Goal: Information Seeking & Learning: Learn about a topic

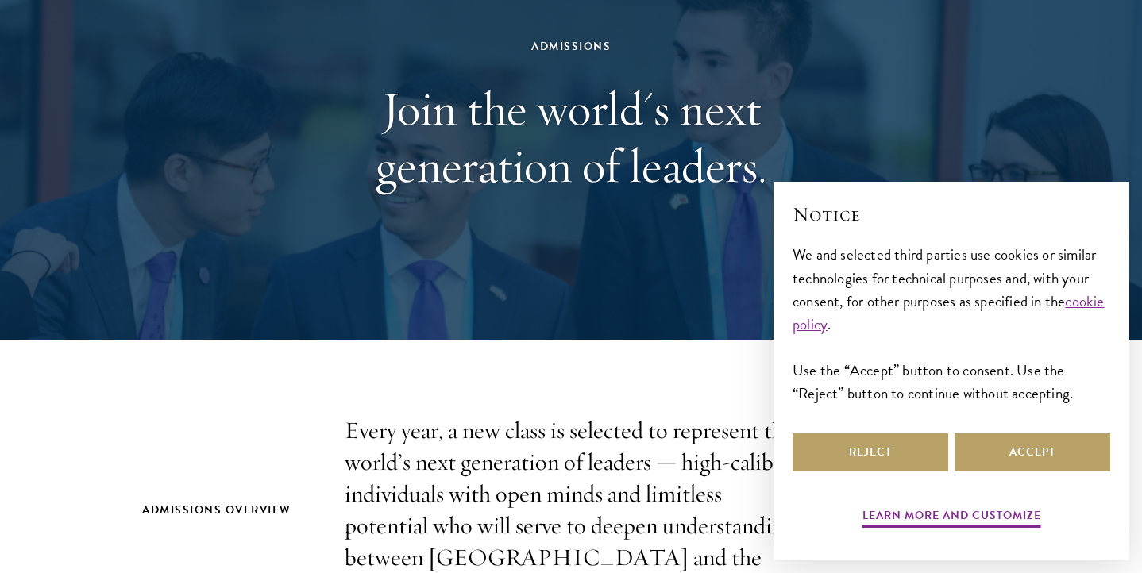
scroll to position [181, 0]
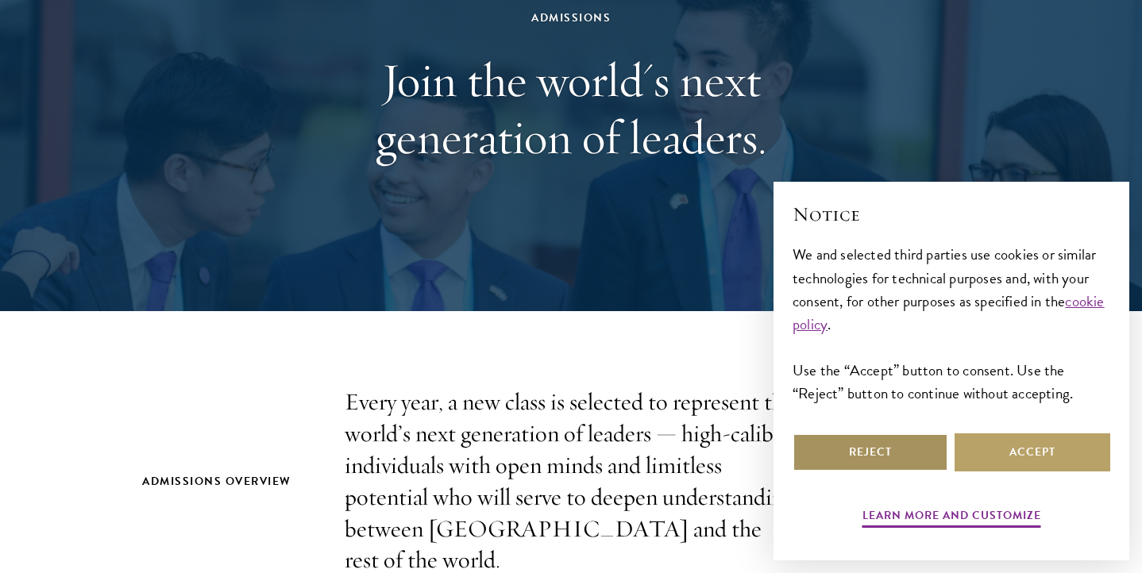
click at [881, 444] on button "Reject" at bounding box center [871, 453] width 156 height 38
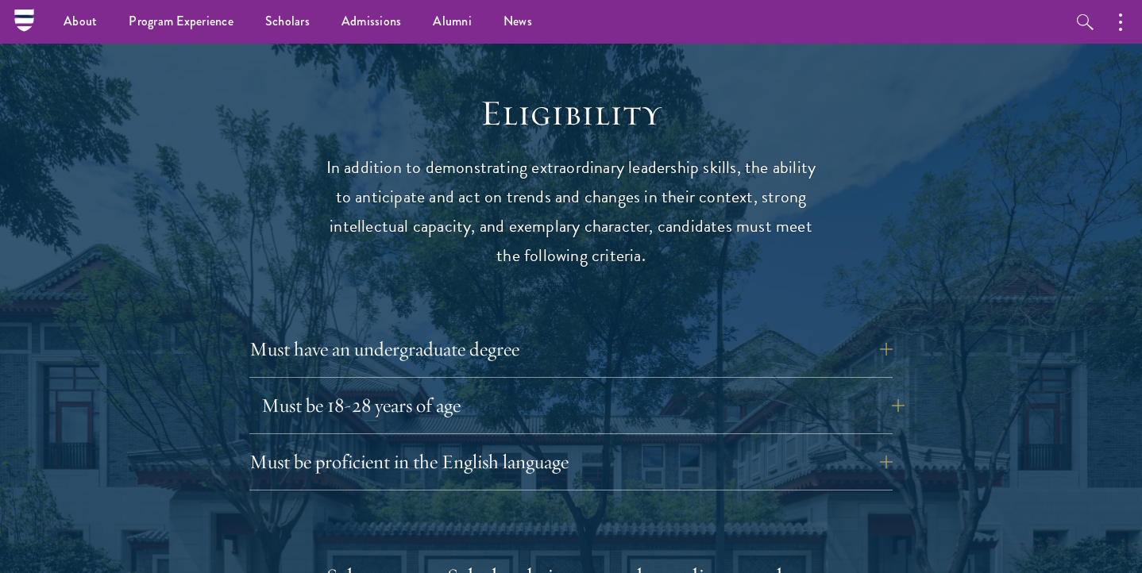
scroll to position [2025, 0]
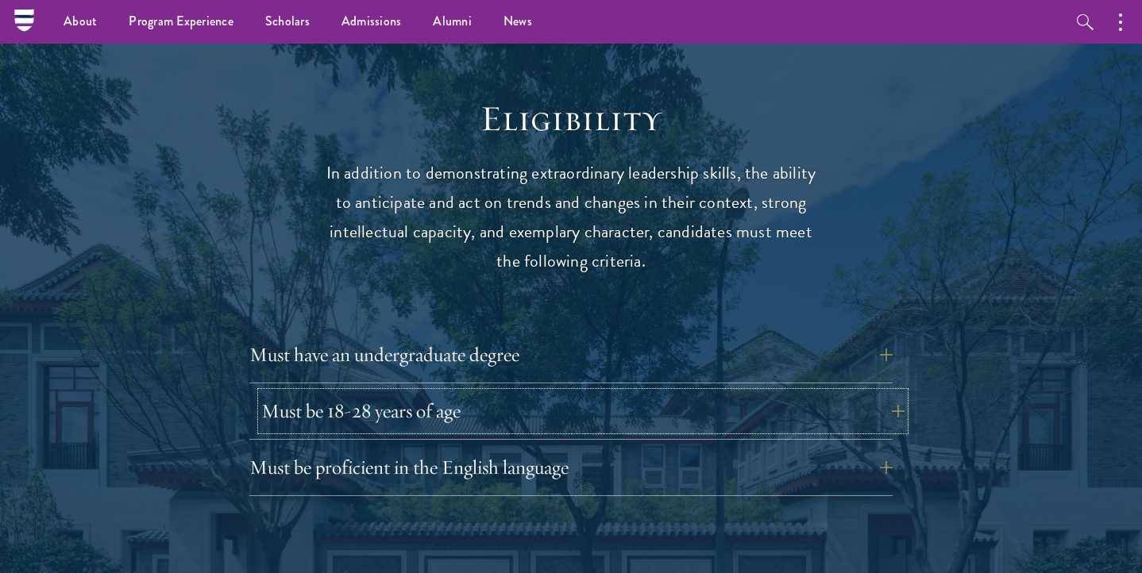
click at [423, 392] on button "Must be 18-28 years of age" at bounding box center [582, 411] width 643 height 38
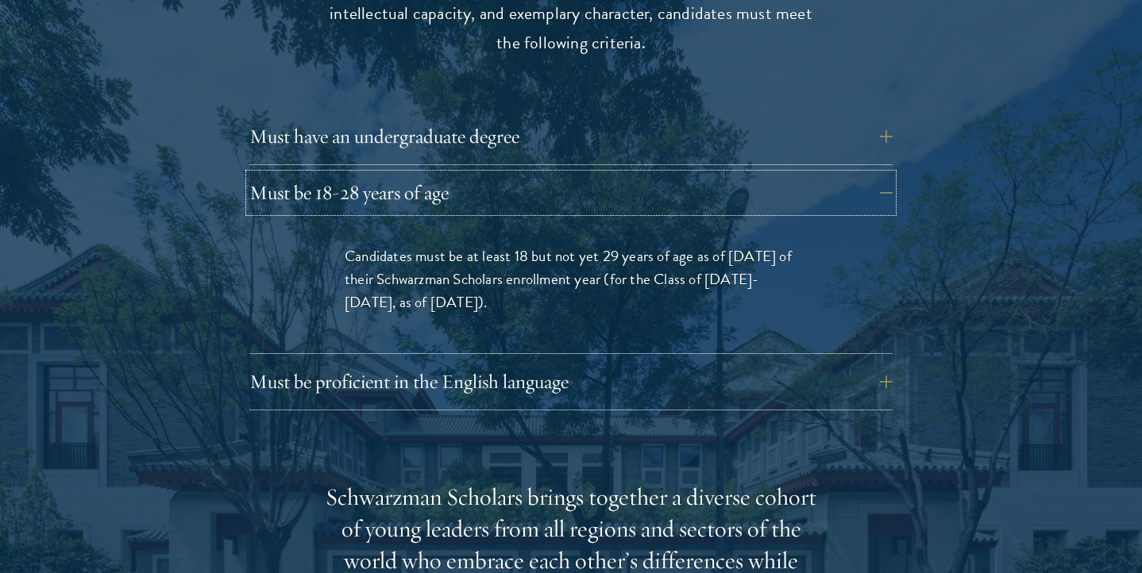
scroll to position [2244, 0]
click at [474, 362] on button "Must be proficient in the English language" at bounding box center [582, 381] width 643 height 38
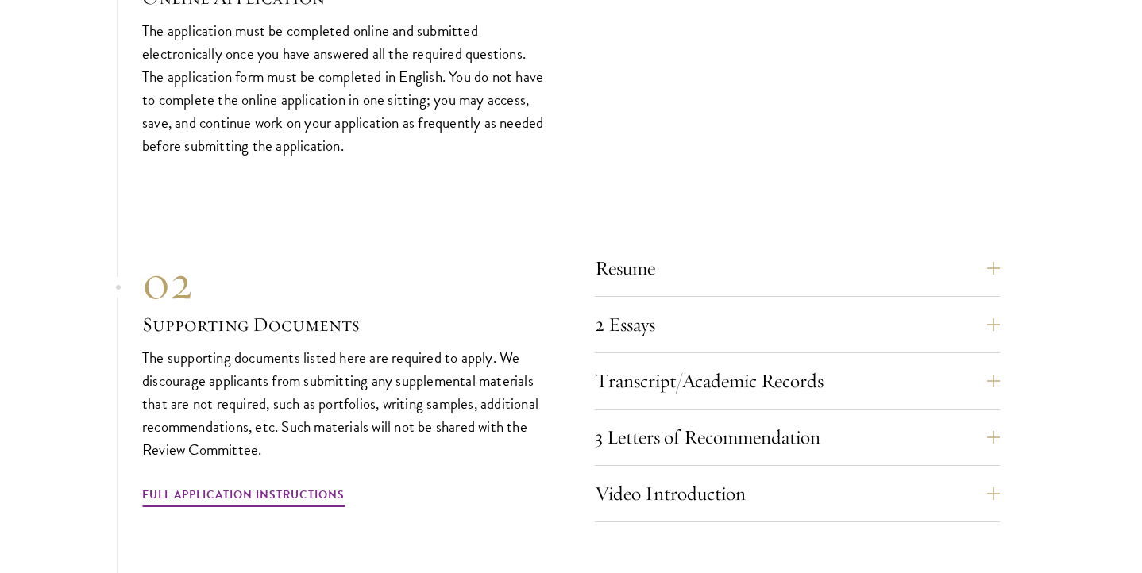
scroll to position [5277, 0]
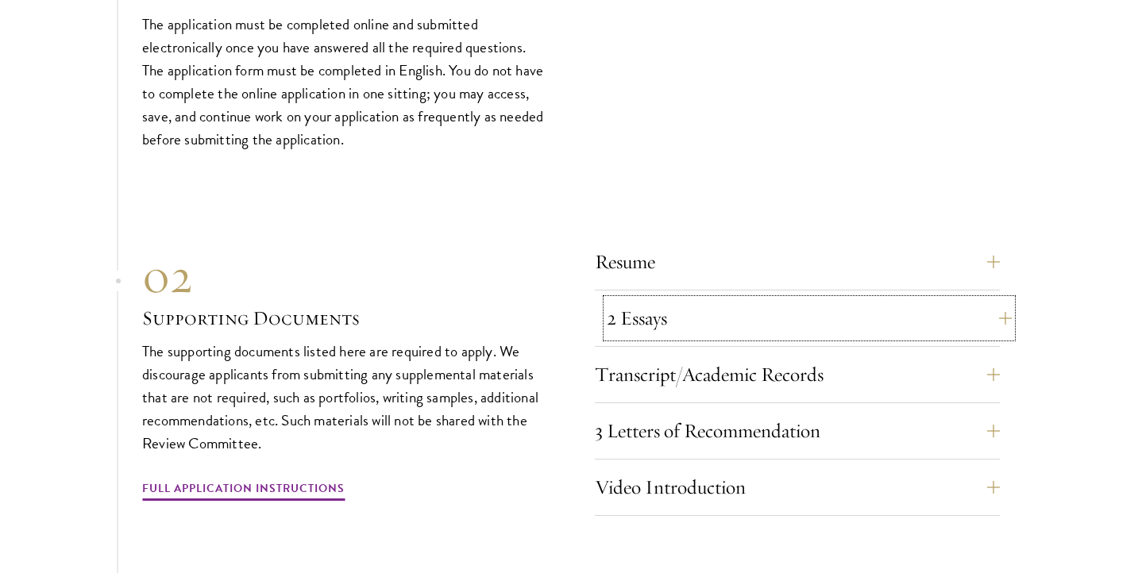
click at [651, 299] on button "2 Essays" at bounding box center [809, 318] width 405 height 38
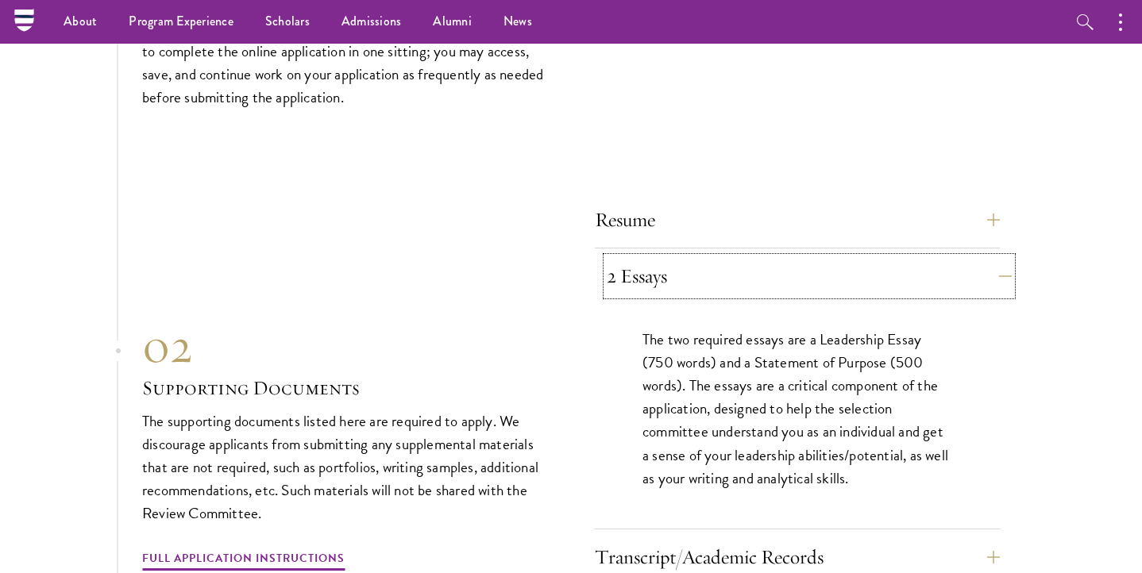
scroll to position [4852, 0]
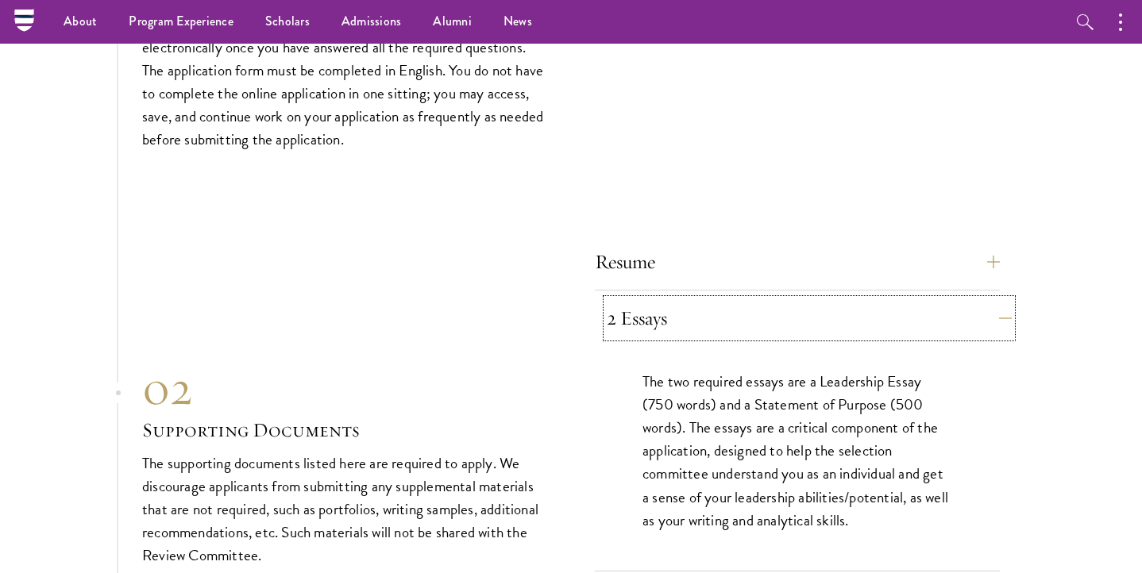
click at [676, 299] on button "2 Essays" at bounding box center [809, 318] width 405 height 38
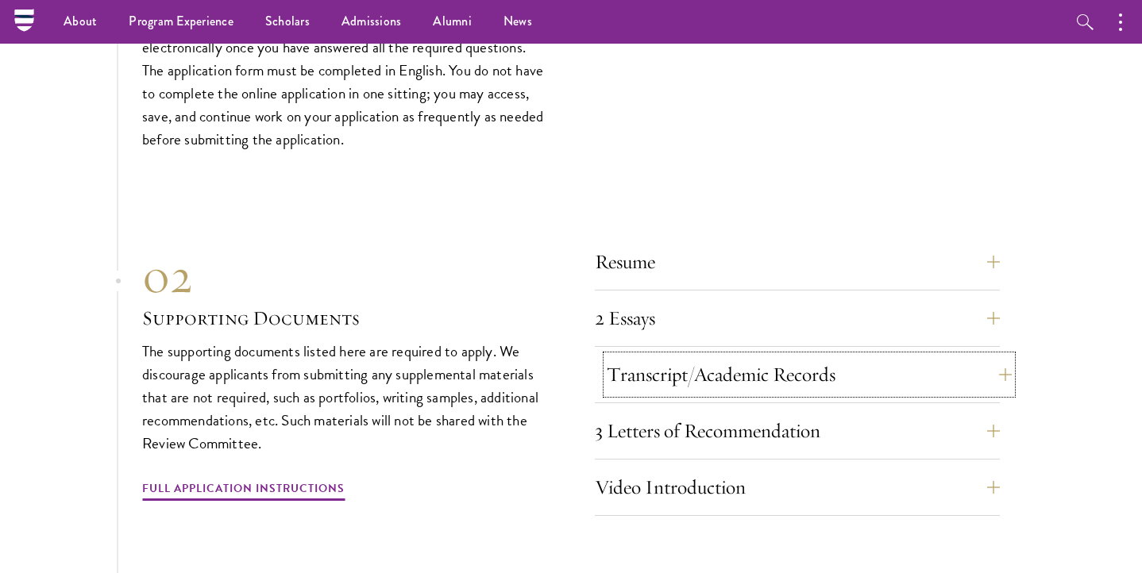
click at [703, 356] on button "Transcript/Academic Records" at bounding box center [809, 375] width 405 height 38
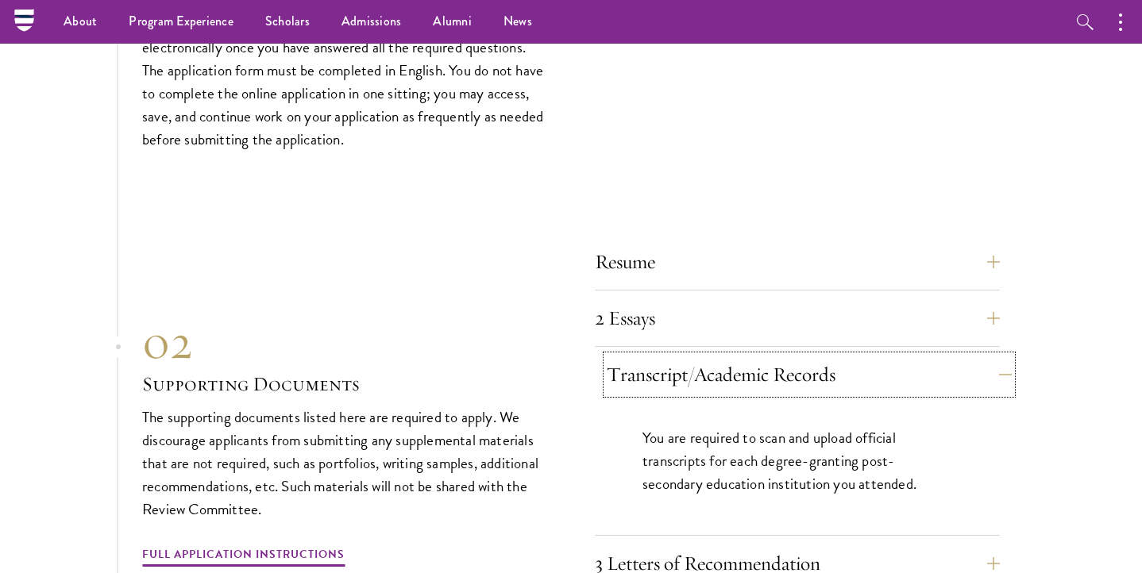
click at [728, 356] on button "Transcript/Academic Records" at bounding box center [809, 375] width 405 height 38
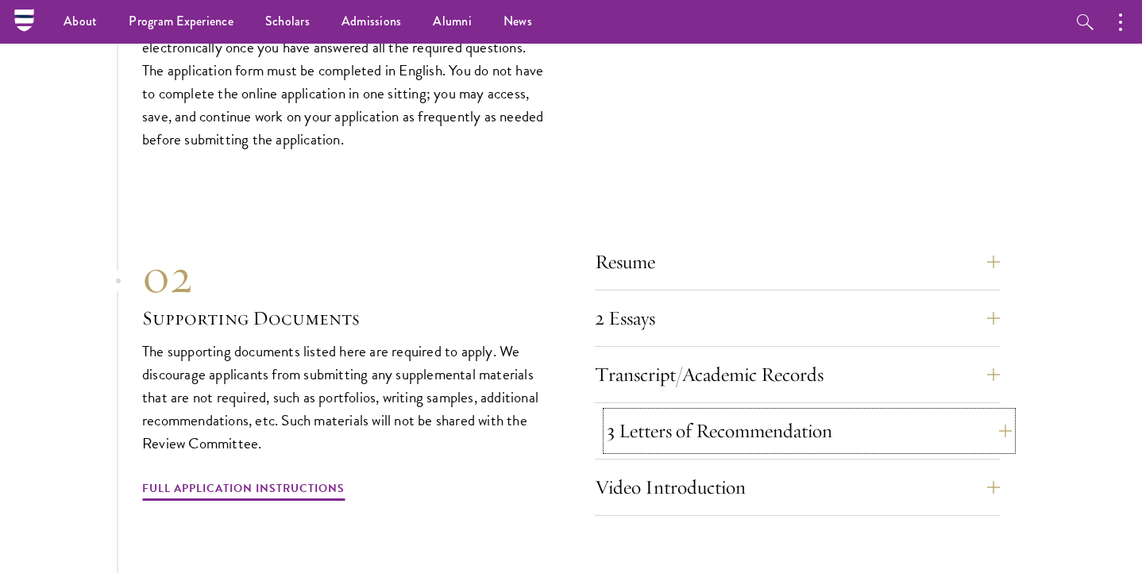
click at [698, 412] on button "3 Letters of Recommendation" at bounding box center [809, 431] width 405 height 38
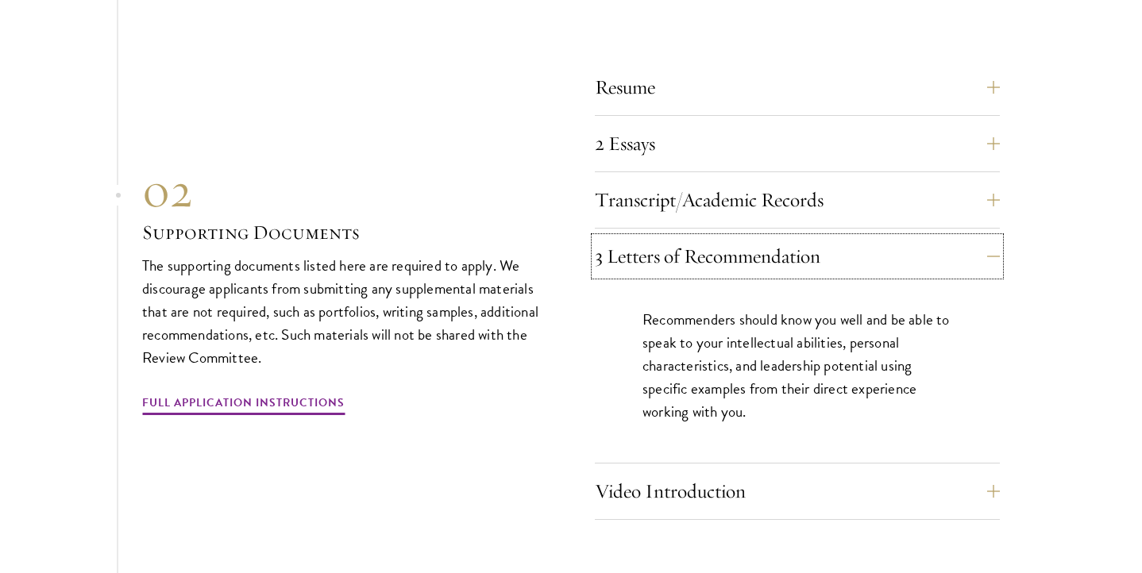
scroll to position [5036, 0]
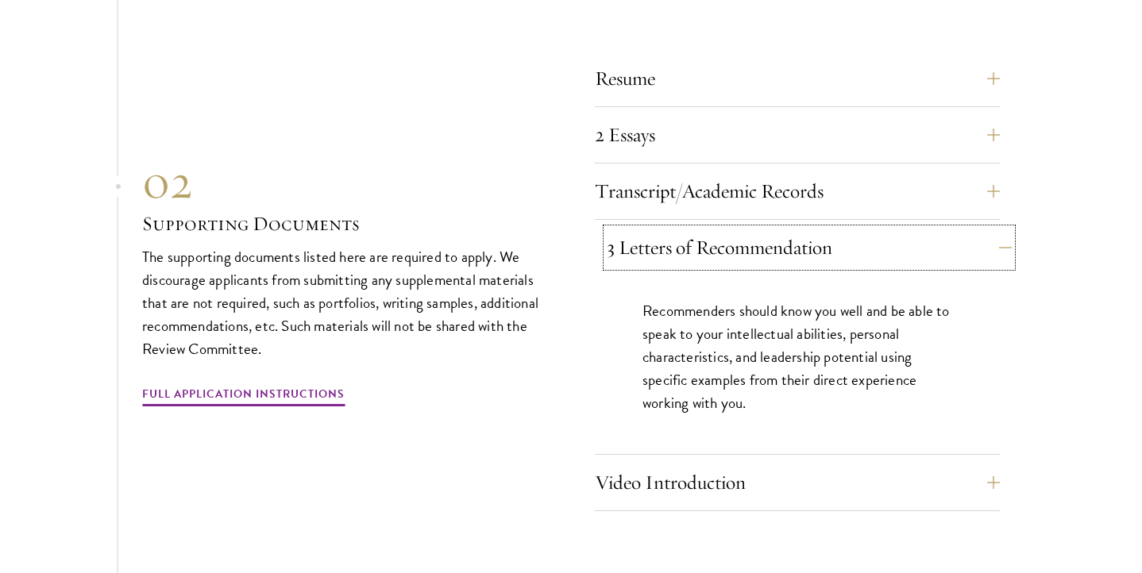
click at [791, 229] on button "3 Letters of Recommendation" at bounding box center [809, 248] width 405 height 38
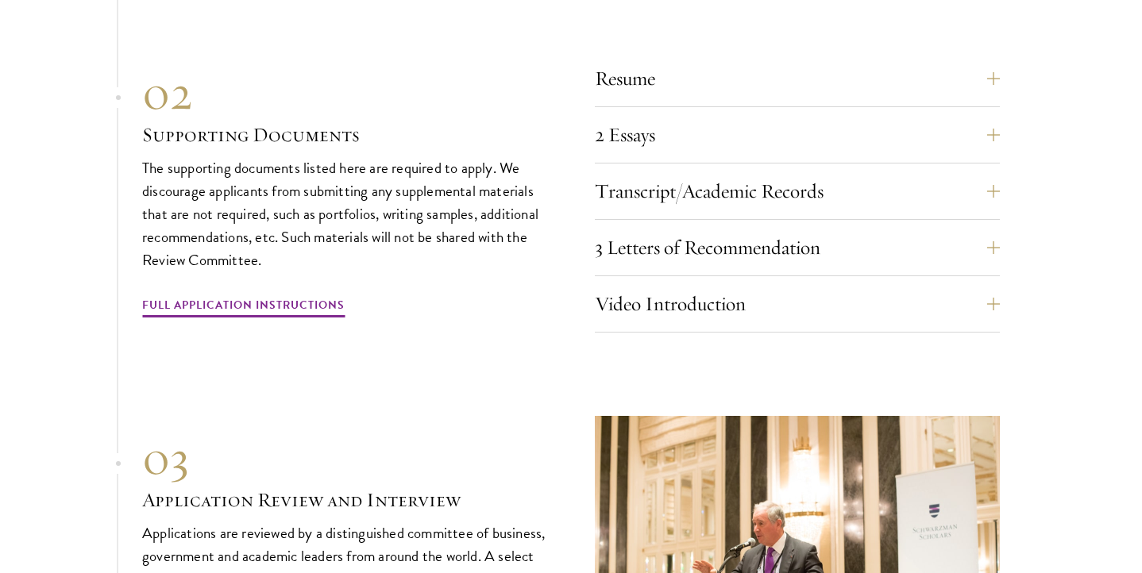
click at [757, 294] on div "Video Introduction Provide a short video self-introduction of no more than 1 mi…" at bounding box center [797, 309] width 405 height 48
click at [757, 285] on button "Video Introduction" at bounding box center [809, 304] width 405 height 38
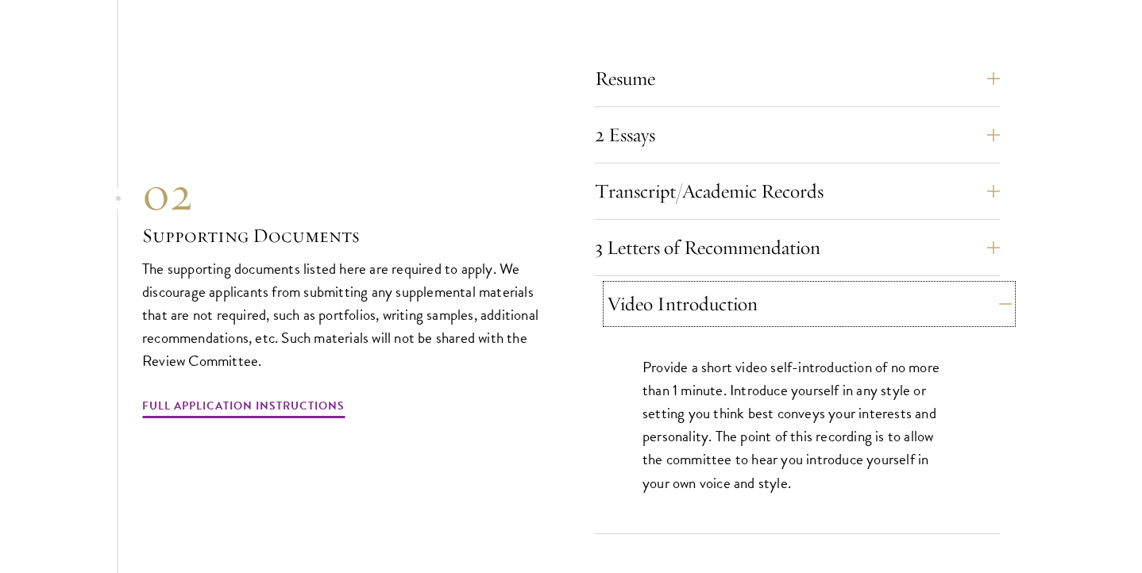
click at [748, 285] on button "Video Introduction" at bounding box center [809, 304] width 405 height 38
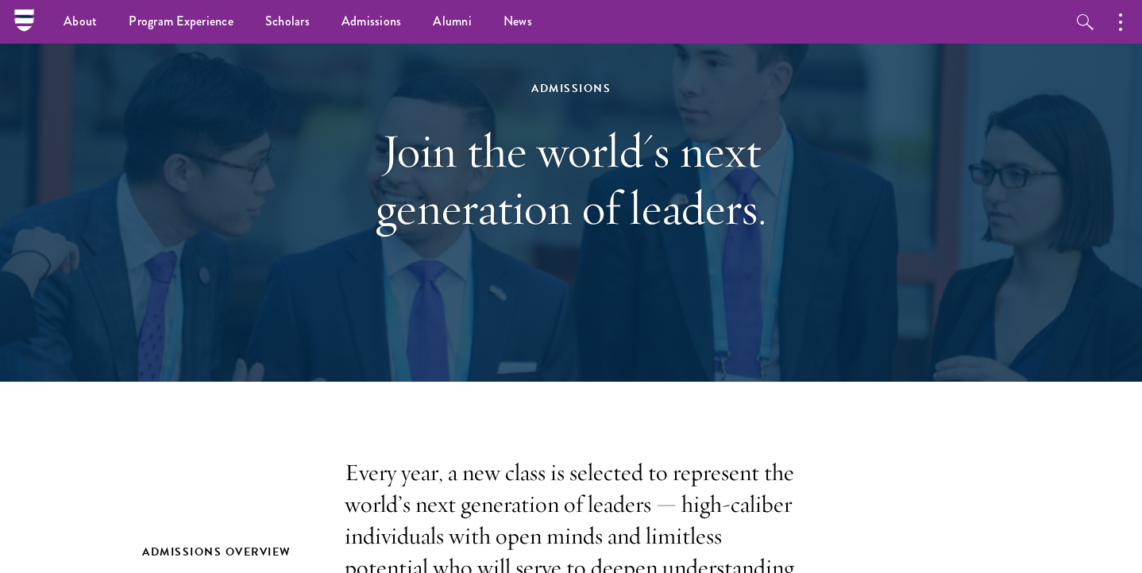
scroll to position [0, 0]
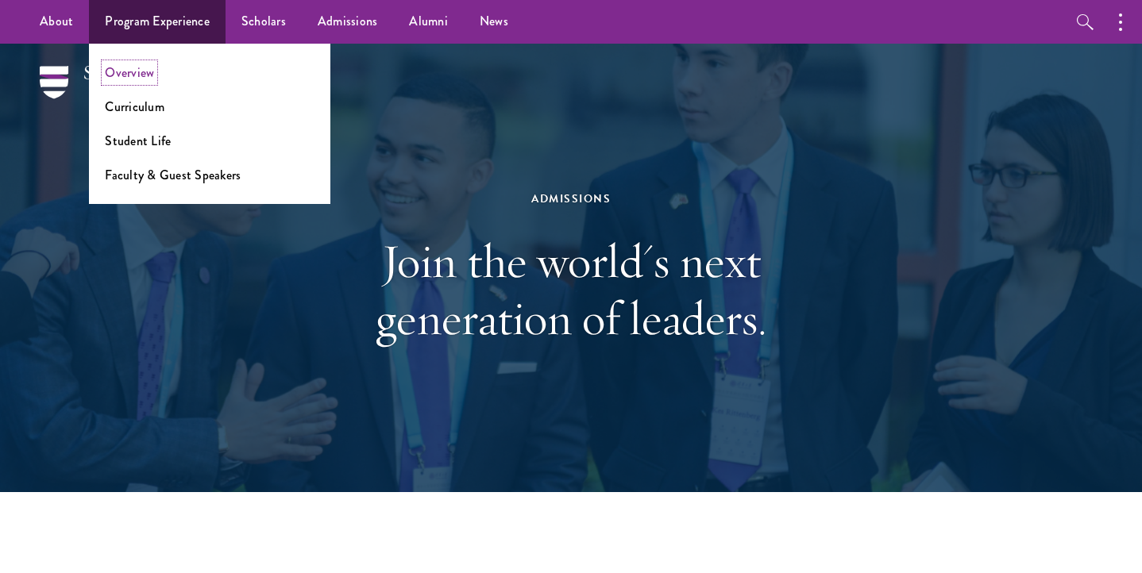
click at [144, 76] on link "Overview" at bounding box center [129, 73] width 49 height 18
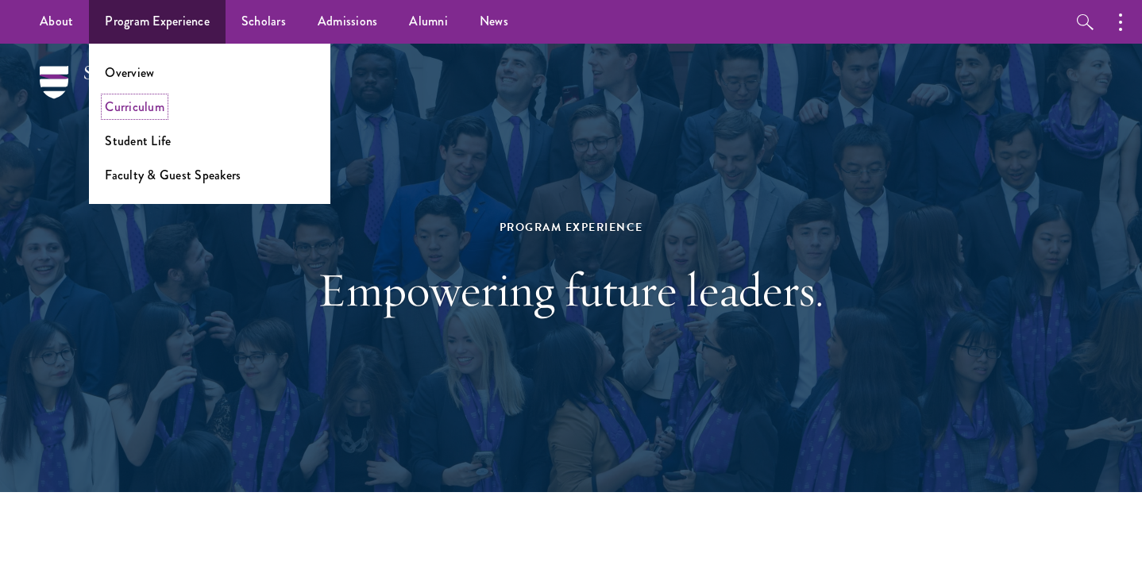
click at [137, 112] on link "Curriculum" at bounding box center [135, 107] width 60 height 18
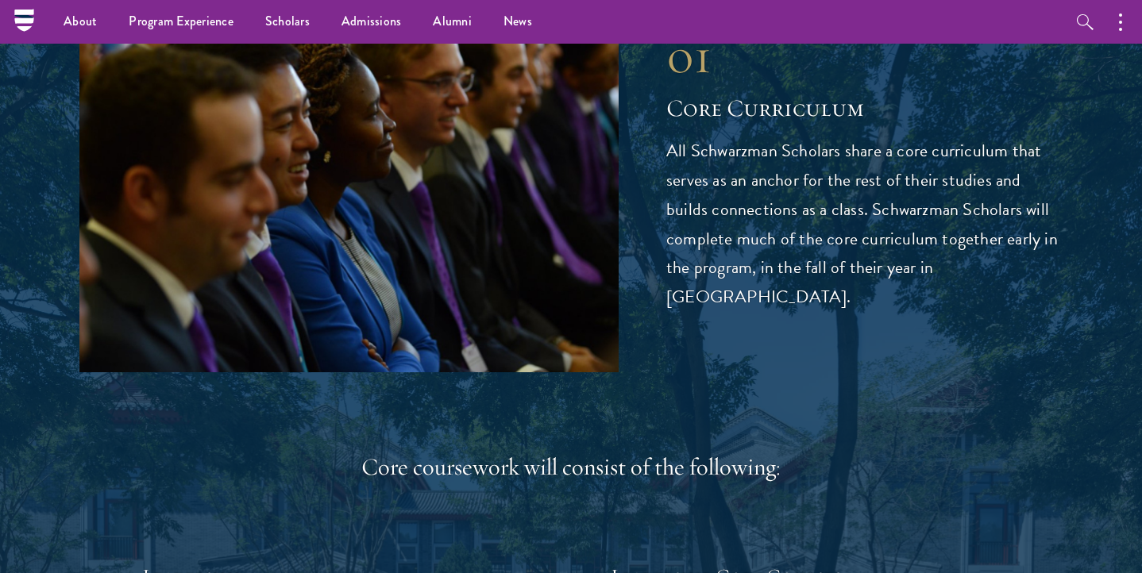
scroll to position [2009, 0]
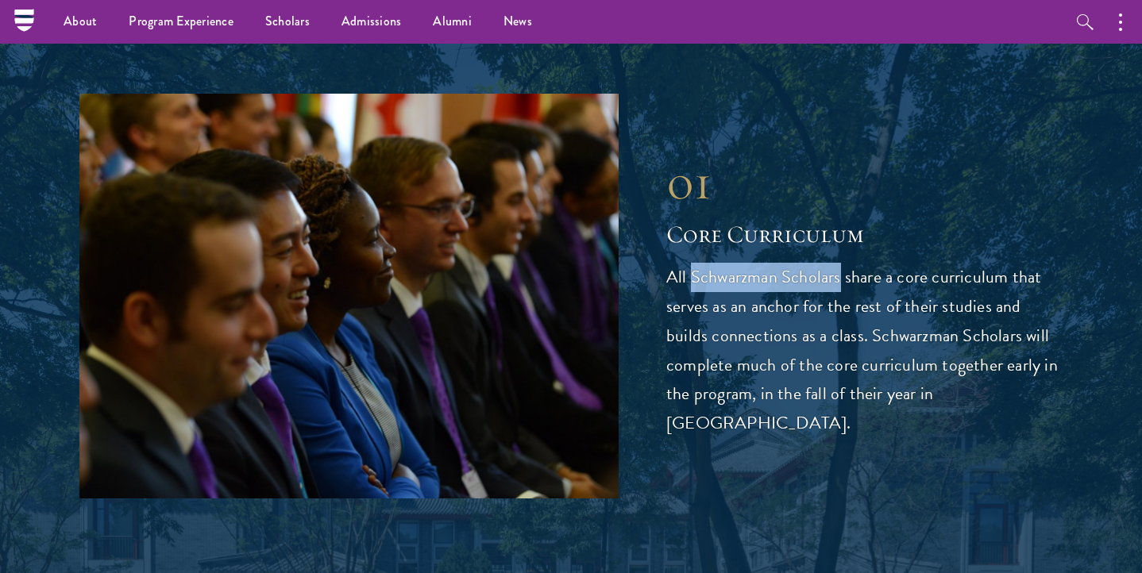
drag, startPoint x: 838, startPoint y: 295, endPoint x: 693, endPoint y: 294, distance: 144.6
click at [693, 295] on p "All Schwarzman Scholars share a core curriculum that serves as an anchor for th…" at bounding box center [864, 351] width 396 height 176
copy p "Schwarzman Scholars"
